Goal: Obtain resource: Obtain resource

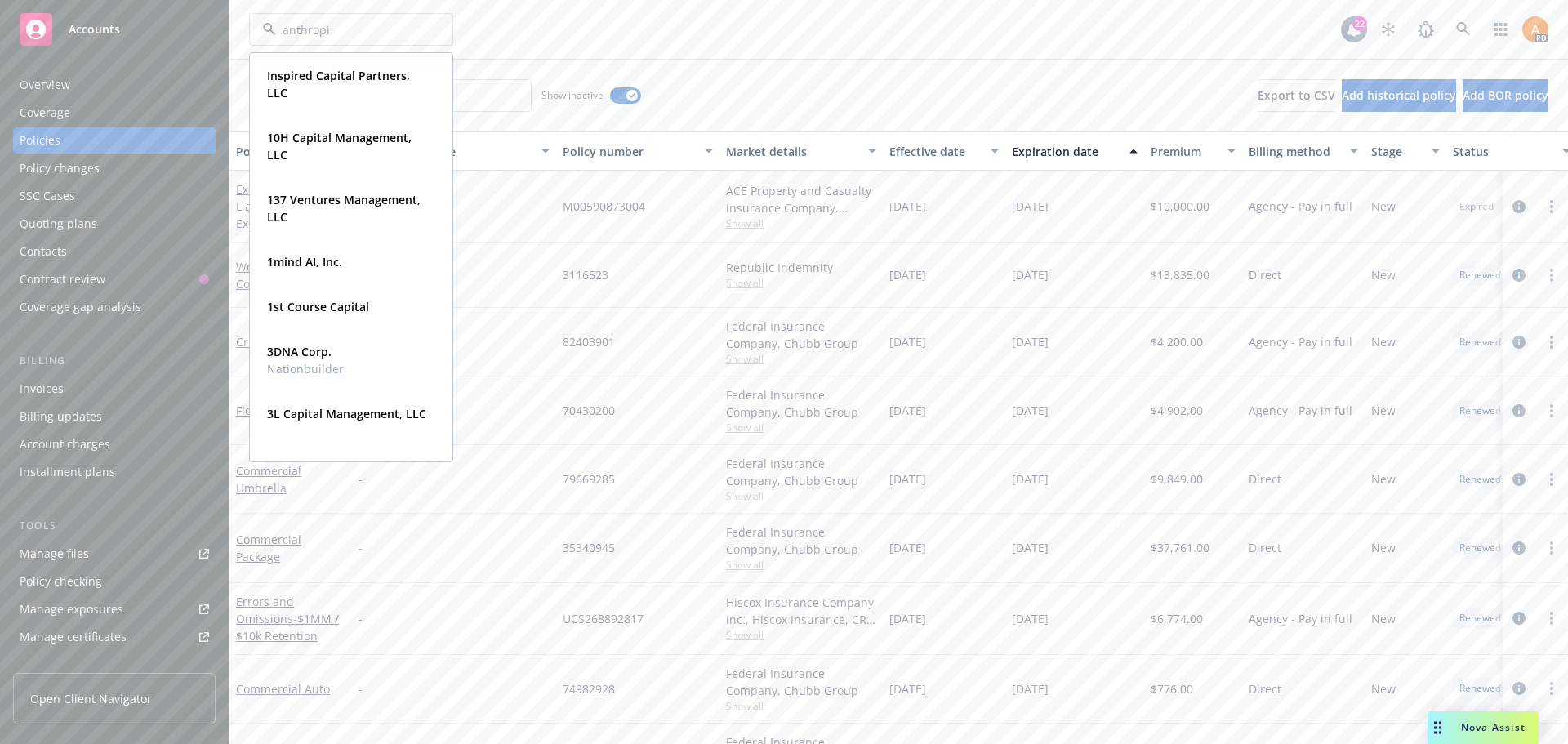
type input "anthropic"
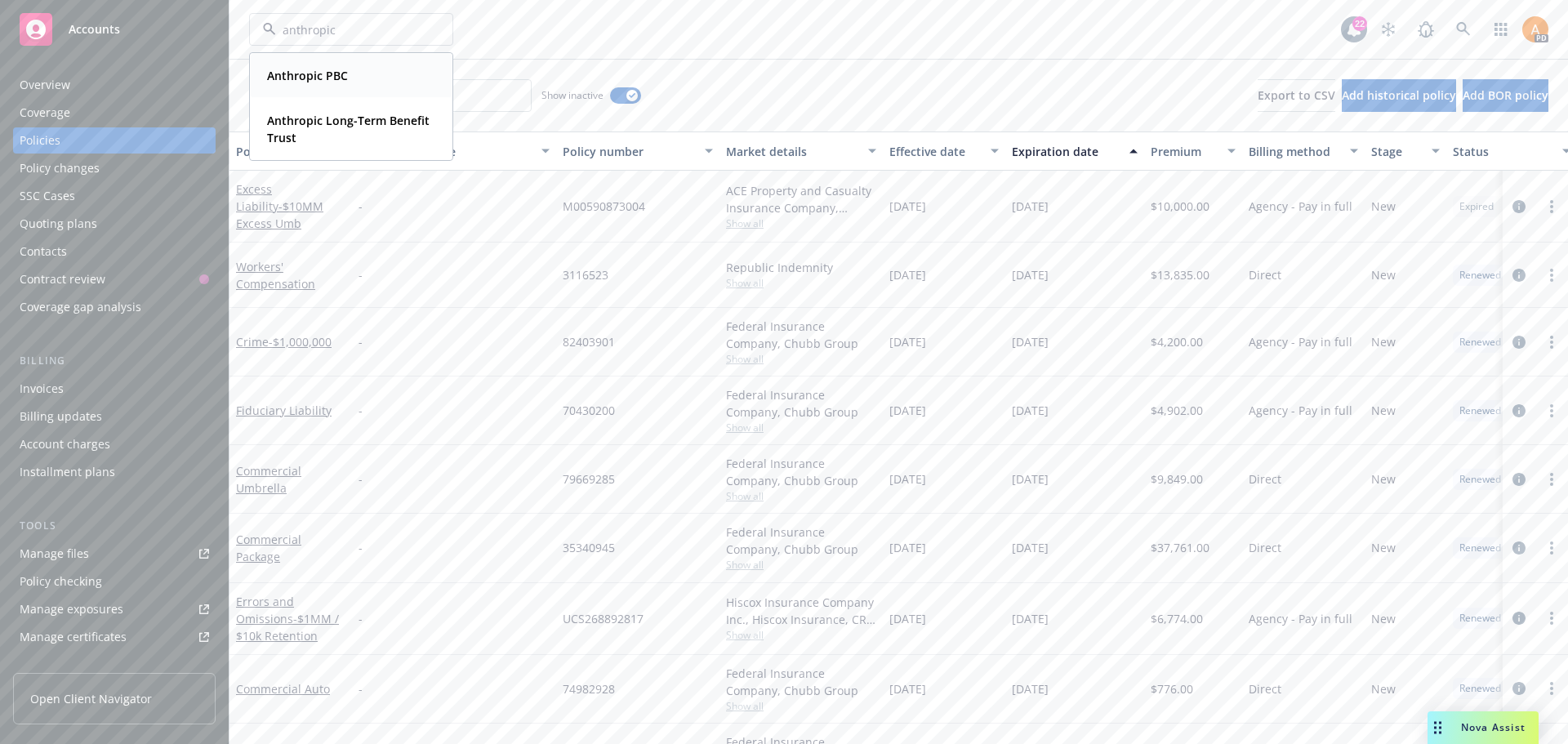
click at [337, 79] on strong "Anthropic PBC" at bounding box center [307, 76] width 81 height 16
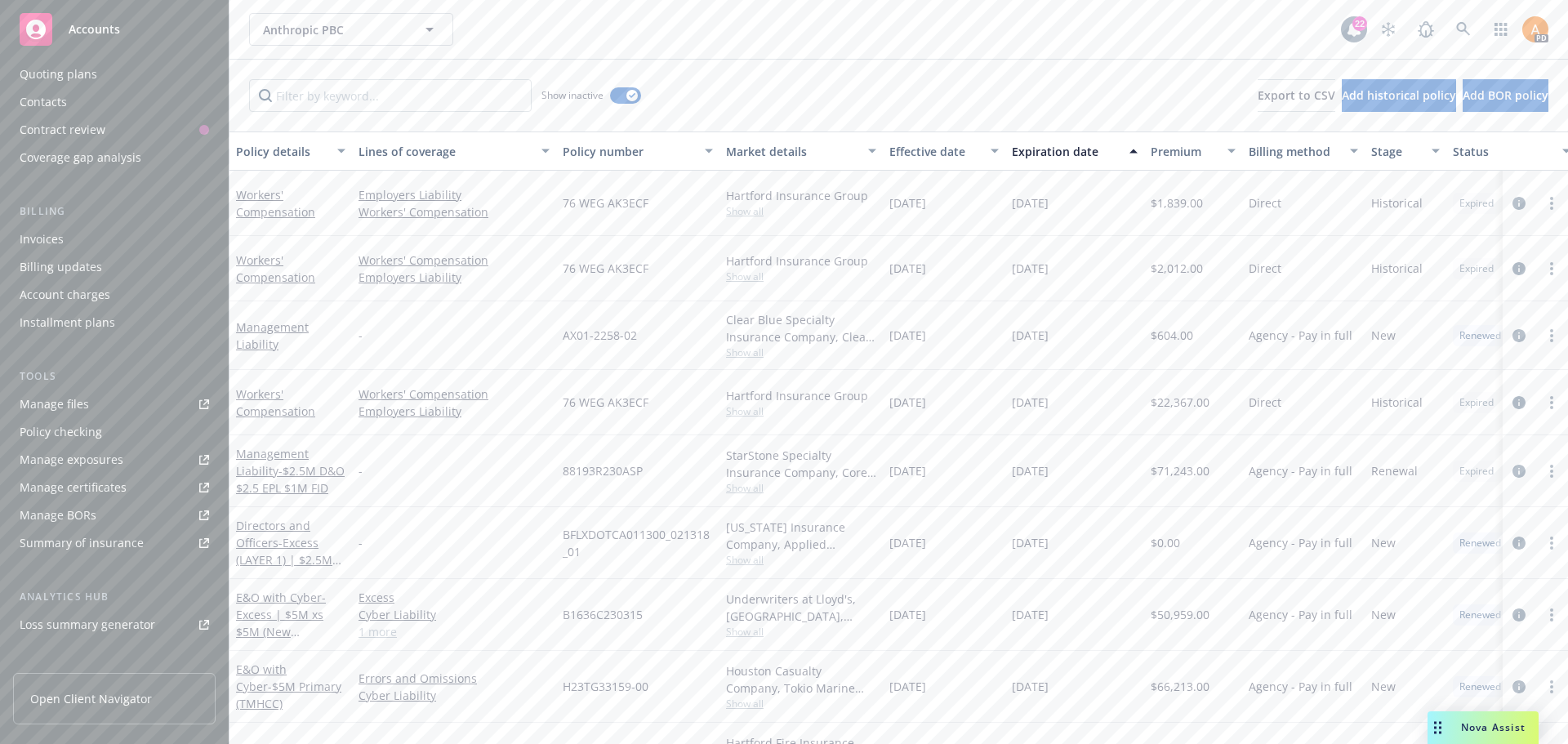
scroll to position [164, 0]
click at [90, 389] on link "Manage files" at bounding box center [114, 391] width 203 height 26
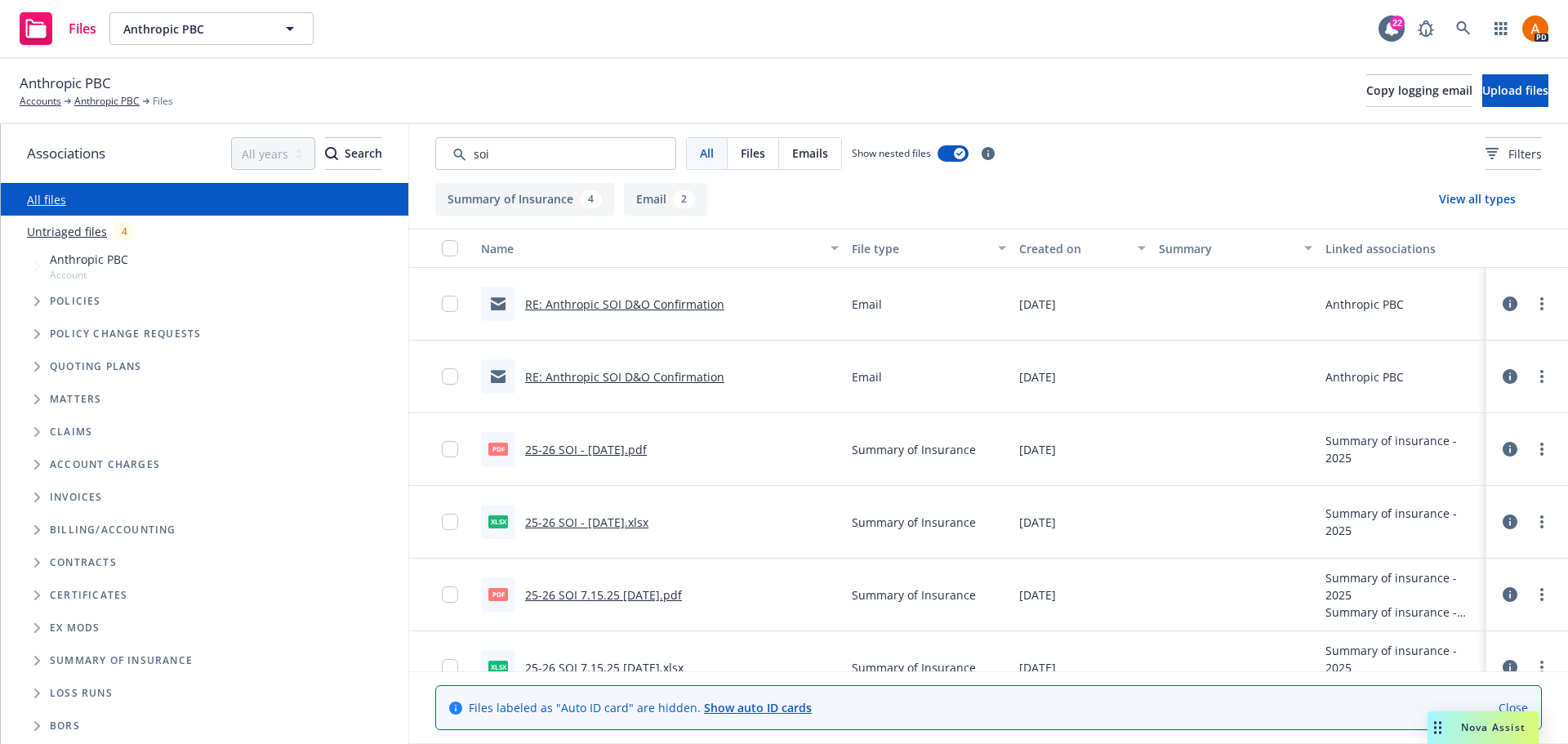
type input "soi"
click at [645, 451] on link "25-26 SOI - [DATE].pdf" at bounding box center [586, 450] width 121 height 16
